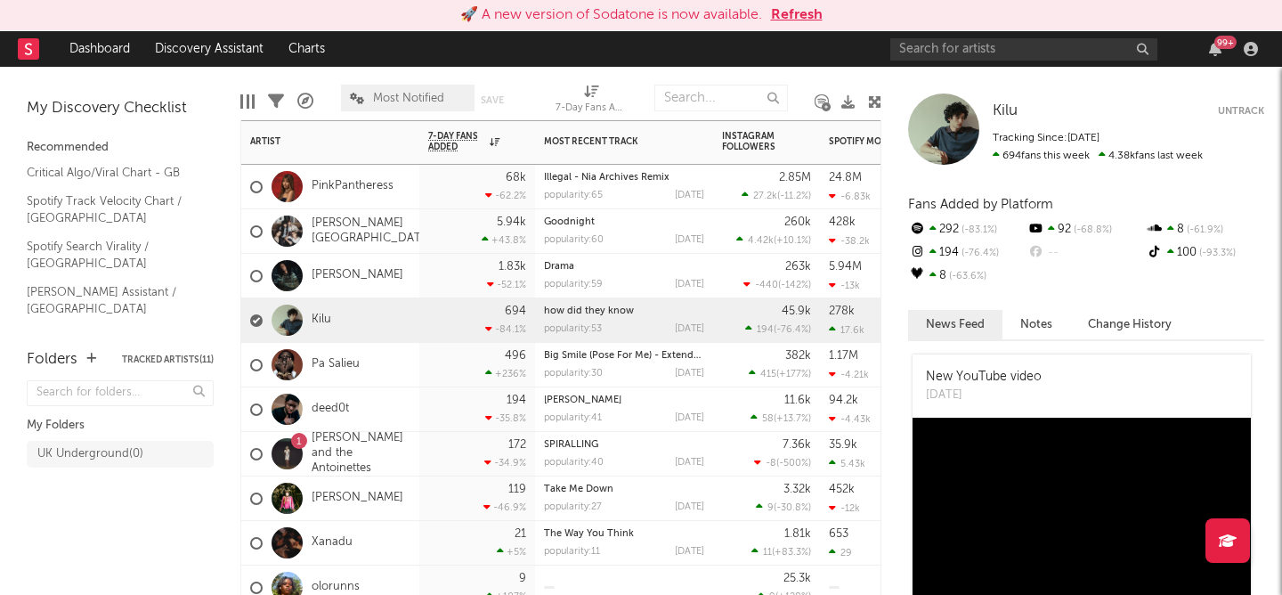
click at [785, 11] on button "Refresh" at bounding box center [797, 14] width 52 height 21
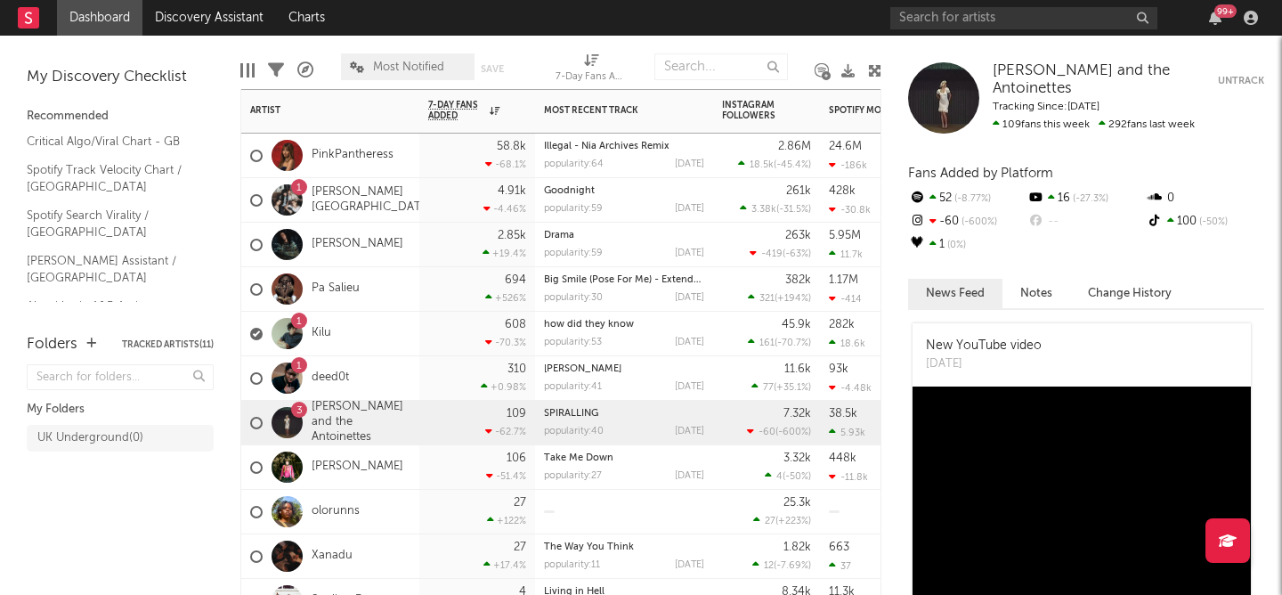
click at [384, 333] on div "1 Kilu" at bounding box center [330, 334] width 178 height 45
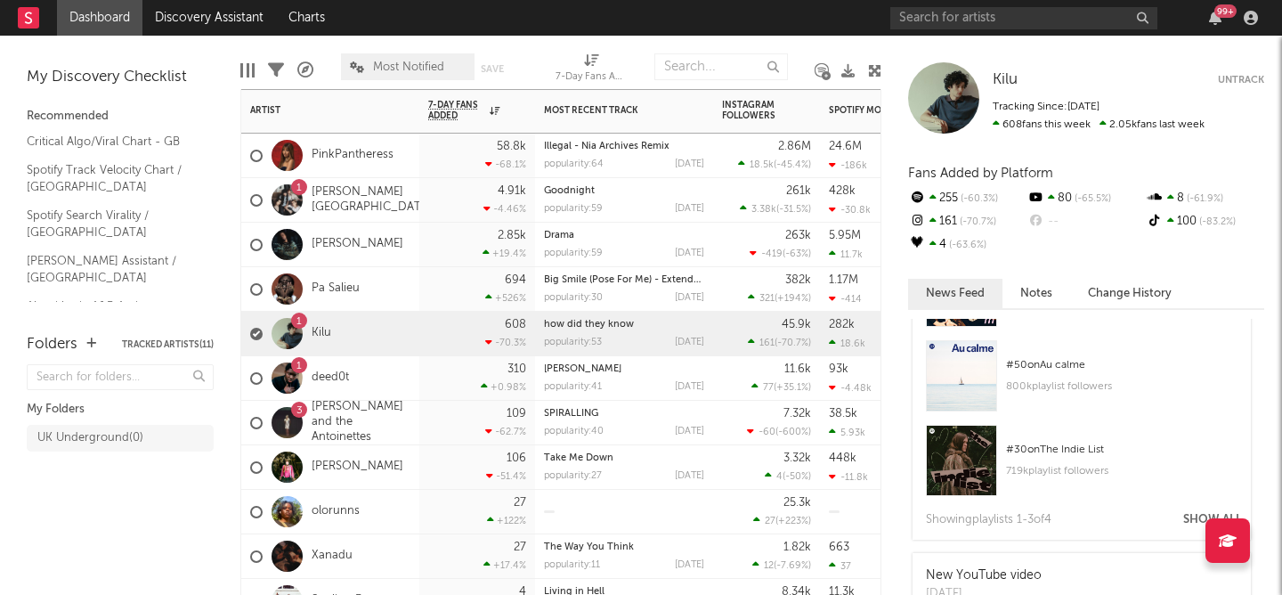
scroll to position [142, 0]
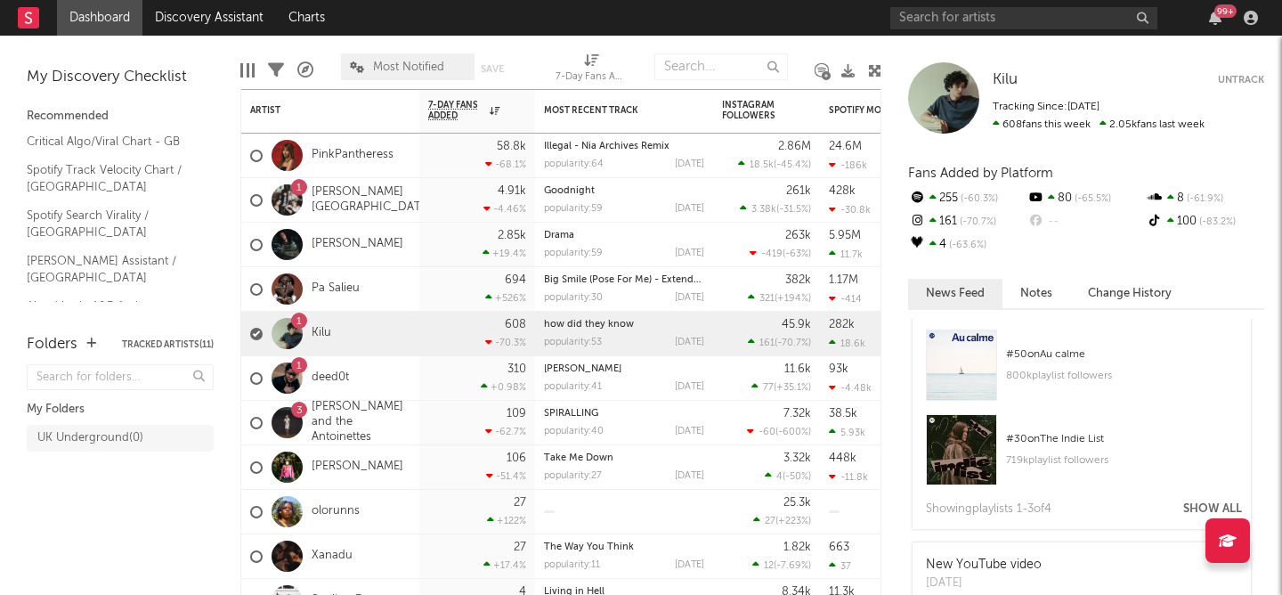
click at [1200, 499] on div "Showing playlist s 1- 3 of 4 Show All" at bounding box center [1081, 514] width 338 height 30
click at [1195, 505] on button "Show All" at bounding box center [1212, 509] width 59 height 12
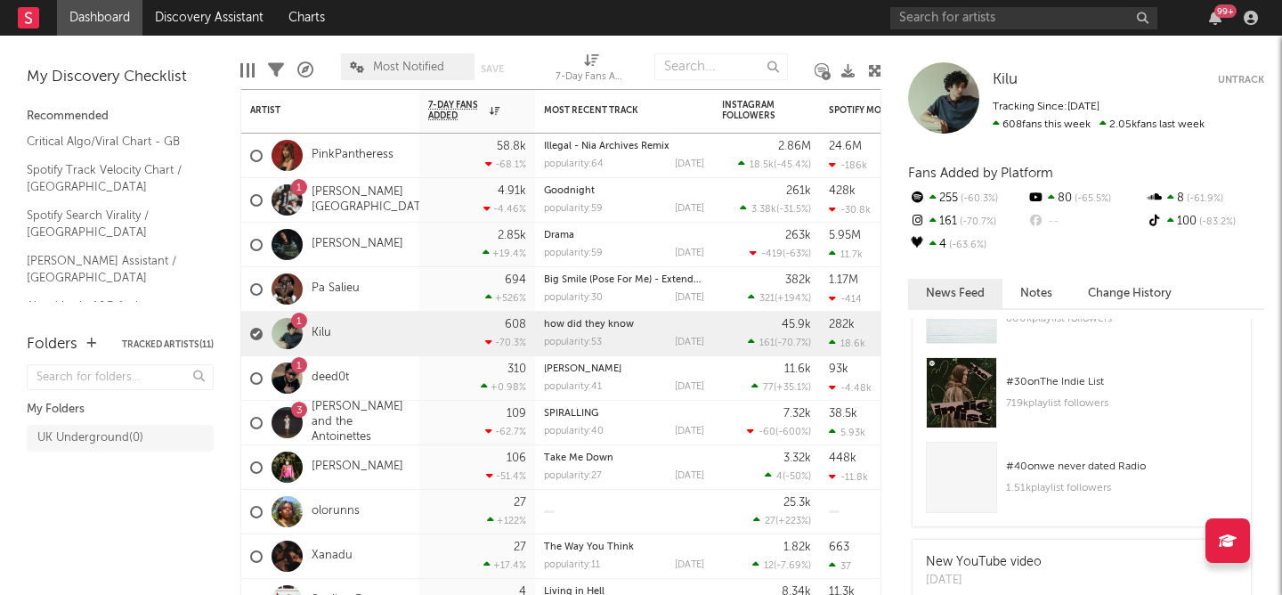
scroll to position [206, 0]
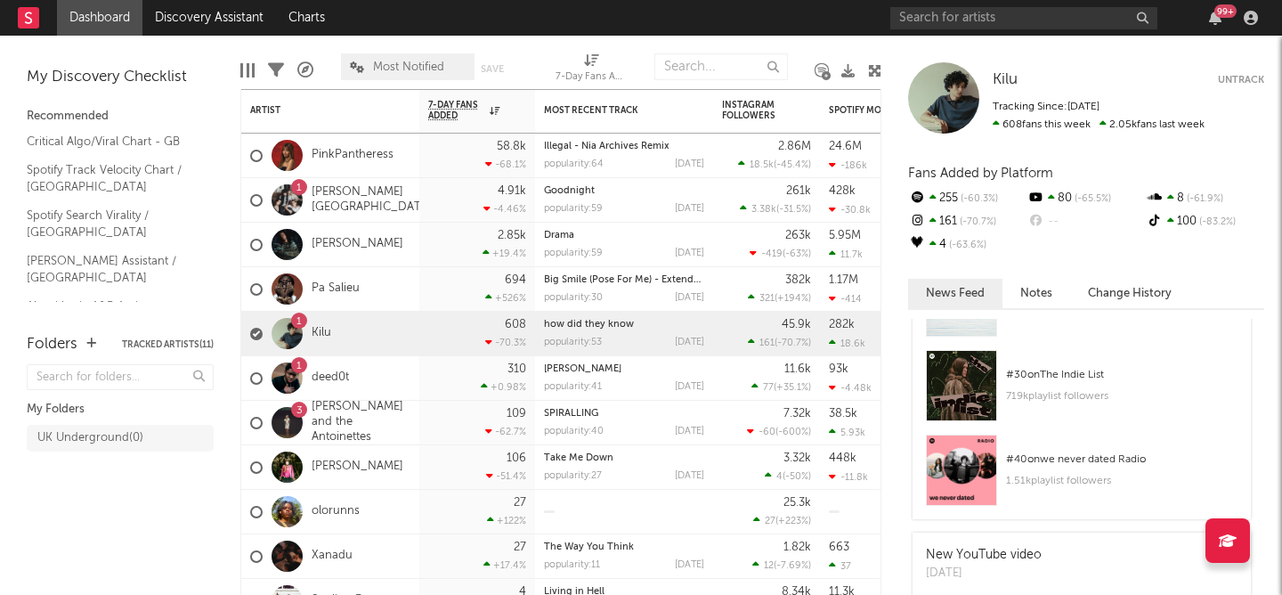
click at [1116, 457] on div "# 40 on we never dated Radio" at bounding box center [1121, 459] width 231 height 21
